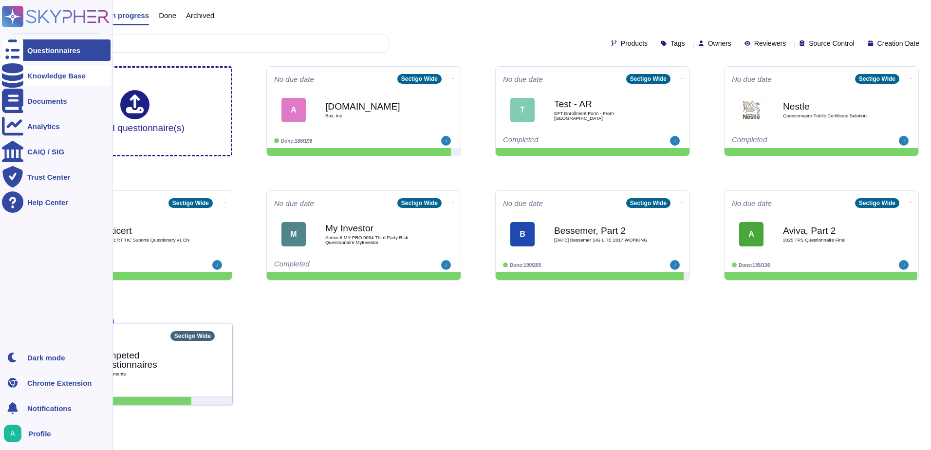
click at [7, 78] on icon at bounding box center [12, 75] width 21 height 24
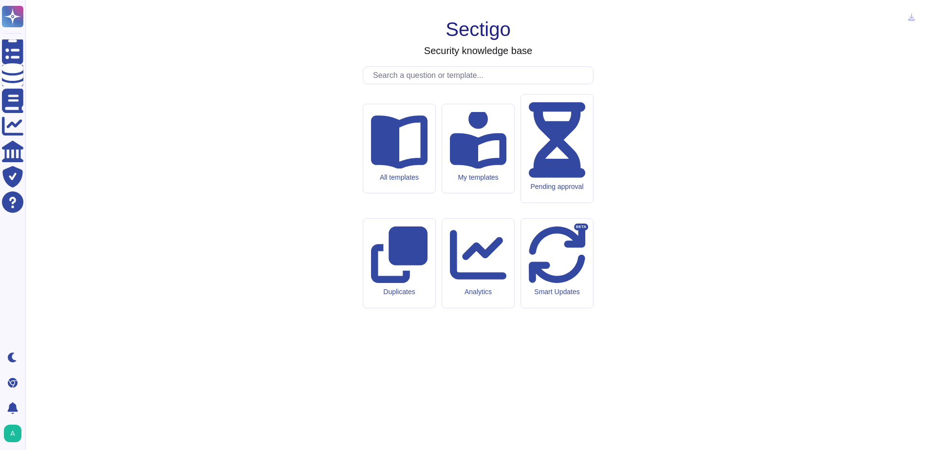
click at [422, 84] on input "text" at bounding box center [480, 75] width 225 height 17
click at [423, 84] on input "text" at bounding box center [480, 75] width 225 height 17
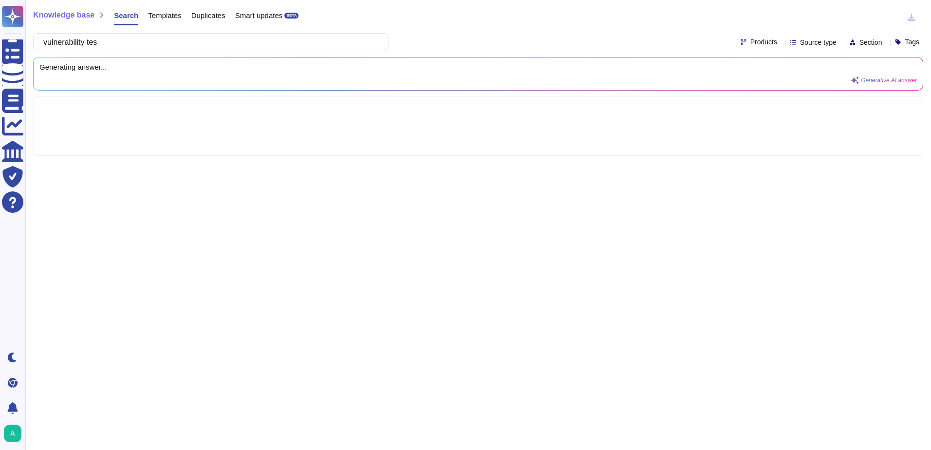
type input "vulnerability test"
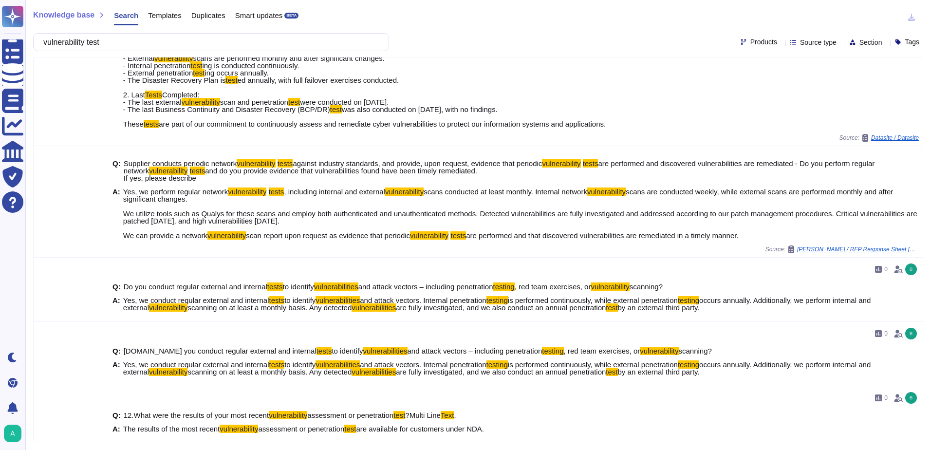
scroll to position [299, 0]
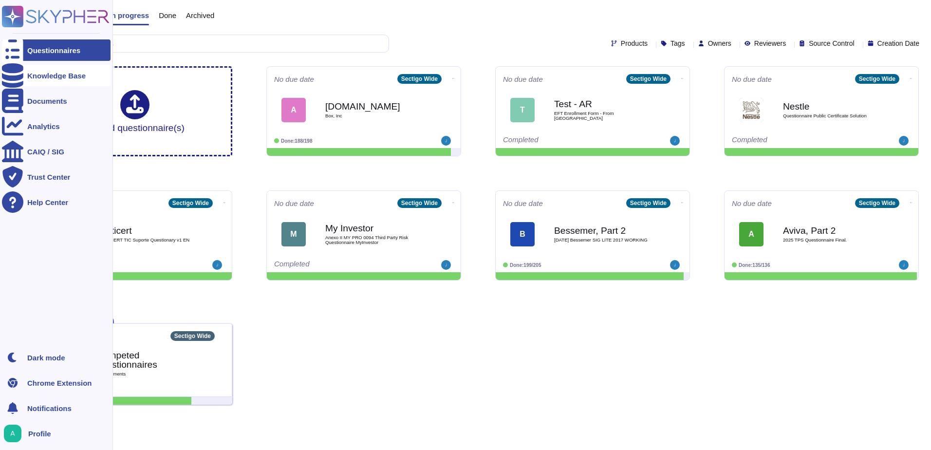
click at [7, 71] on div at bounding box center [12, 75] width 21 height 21
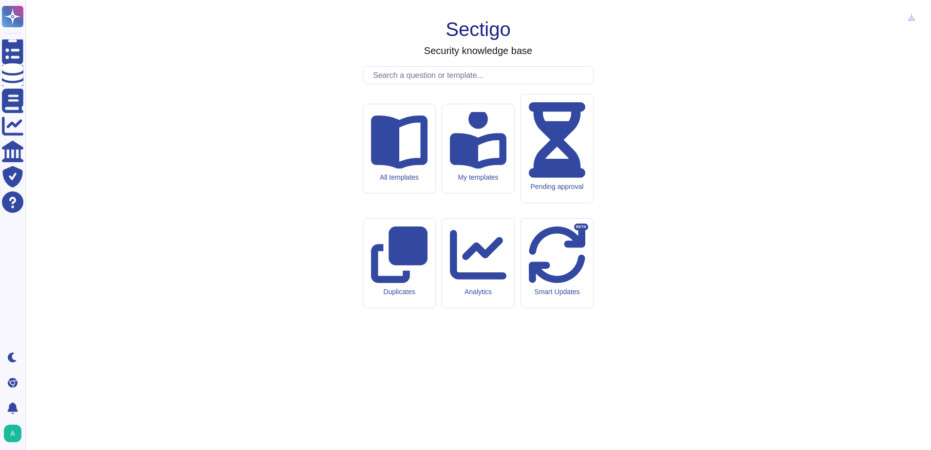
click at [430, 84] on input "text" at bounding box center [480, 75] width 225 height 17
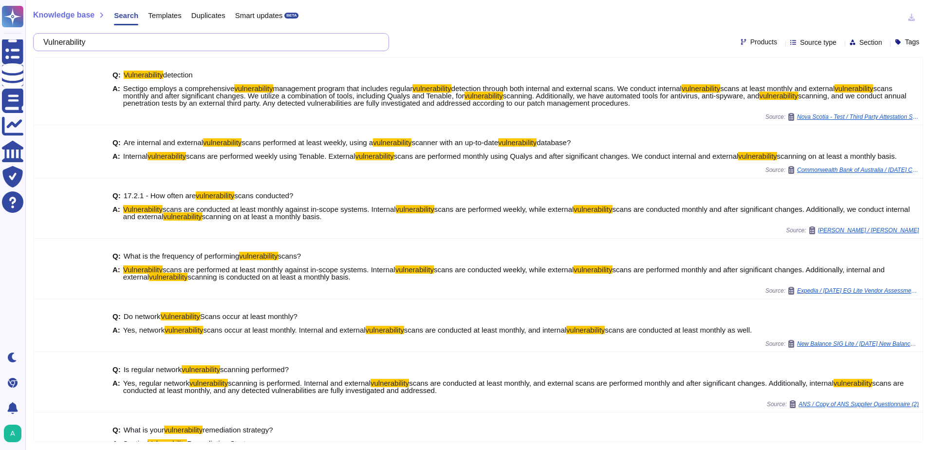
click at [132, 45] on input "Vulnerability" at bounding box center [208, 42] width 340 height 17
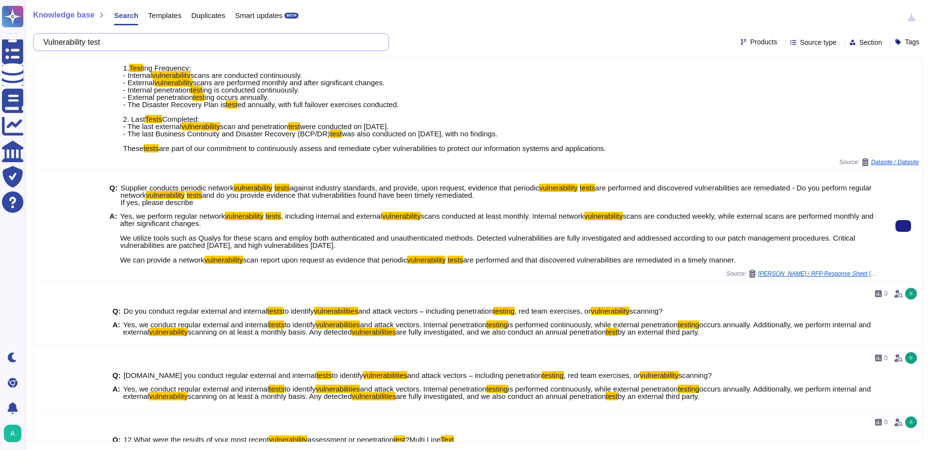
scroll to position [299, 0]
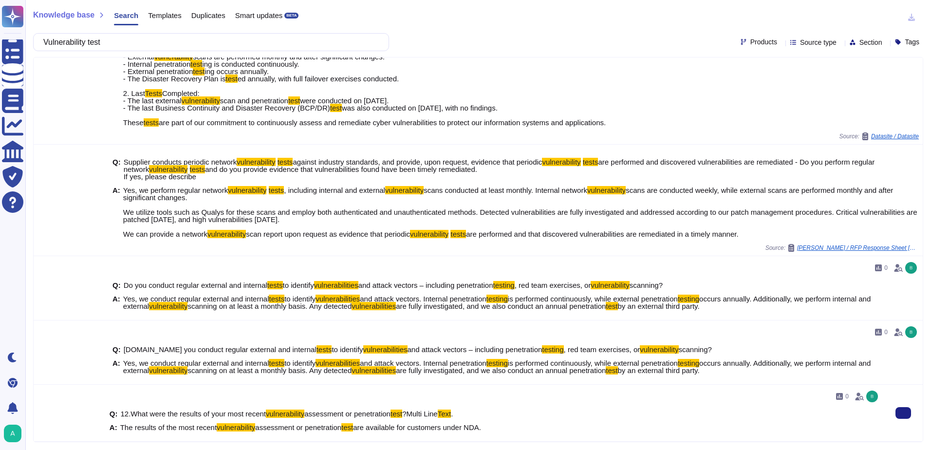
type input "Vulnerability test"
drag, startPoint x: 157, startPoint y: 426, endPoint x: 500, endPoint y: 430, distance: 342.9
click at [500, 430] on div "A: The results of the most recent vulnerability assessment or penetration test …" at bounding box center [495, 427] width 771 height 7
drag, startPoint x: 485, startPoint y: 428, endPoint x: 469, endPoint y: 427, distance: 16.1
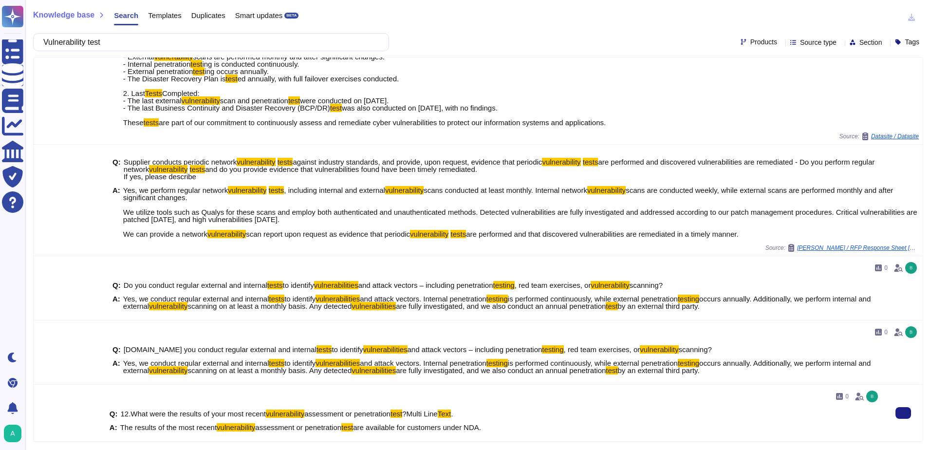
click at [469, 427] on span "are available for customers under NDA." at bounding box center [417, 427] width 128 height 8
drag, startPoint x: 469, startPoint y: 427, endPoint x: 463, endPoint y: 428, distance: 6.0
click at [463, 428] on span "are available for customers under NDA." at bounding box center [417, 427] width 128 height 8
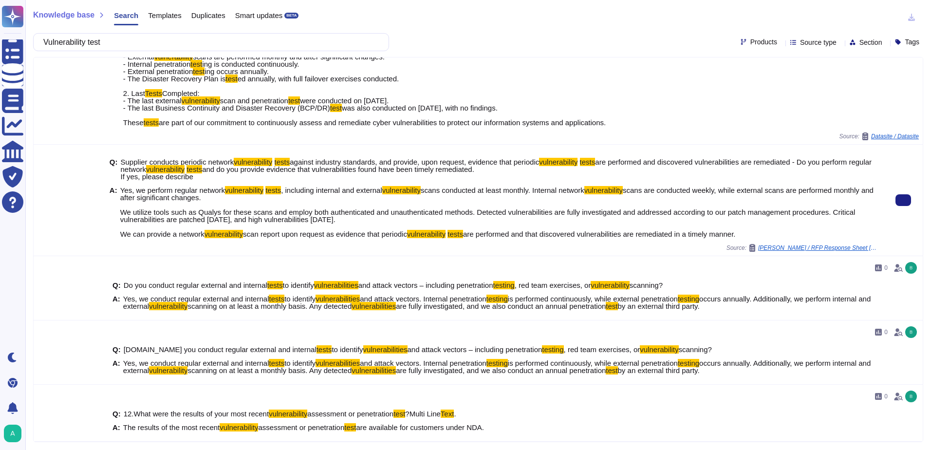
click at [245, 178] on span "Supplier conducts periodic network vulnerability tests against industry standar…" at bounding box center [500, 169] width 759 height 22
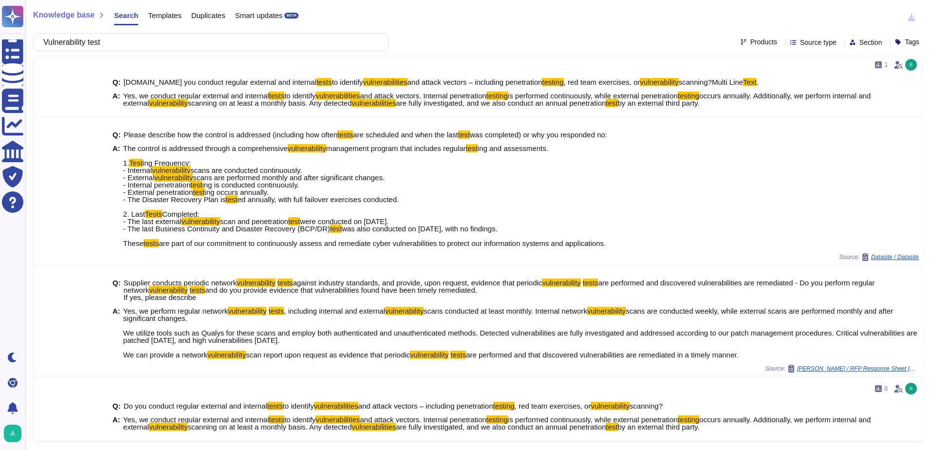
scroll to position [104, 0]
